Goal: Navigation & Orientation: Find specific page/section

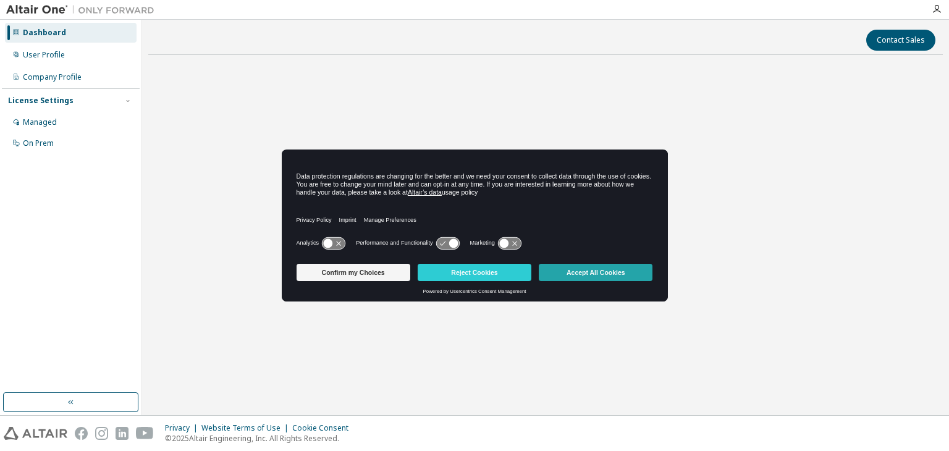
click at [576, 269] on button "Accept All Cookies" at bounding box center [596, 272] width 114 height 17
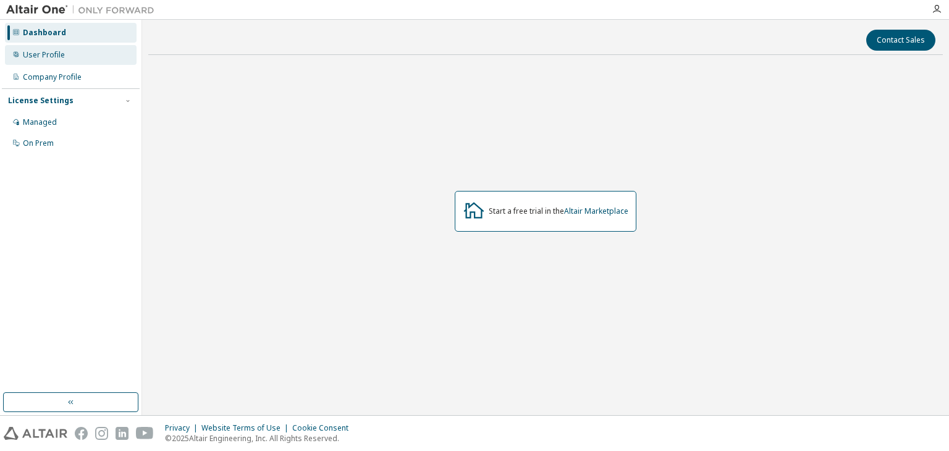
click at [54, 55] on div "User Profile" at bounding box center [44, 55] width 42 height 10
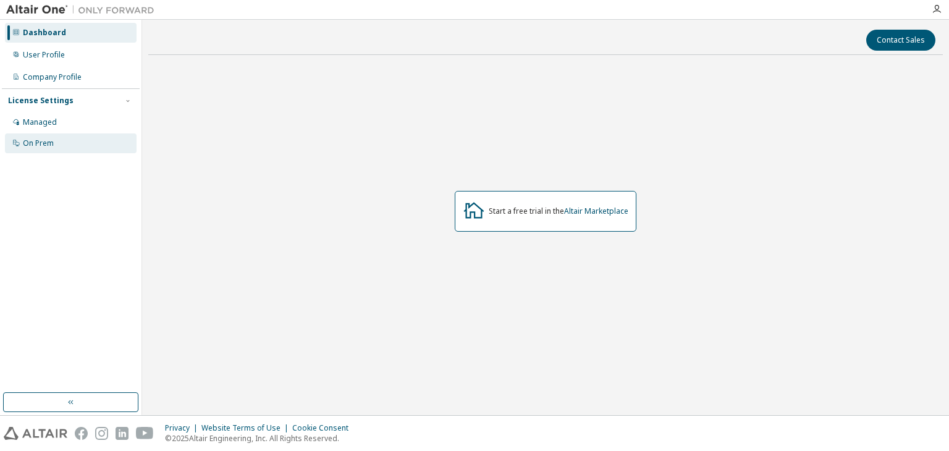
click at [35, 141] on div "On Prem" at bounding box center [38, 143] width 31 height 10
